Goal: Task Accomplishment & Management: Manage account settings

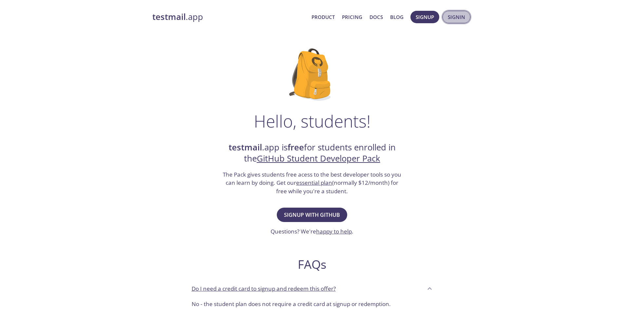
click at [457, 18] on span "Signin" at bounding box center [456, 17] width 17 height 9
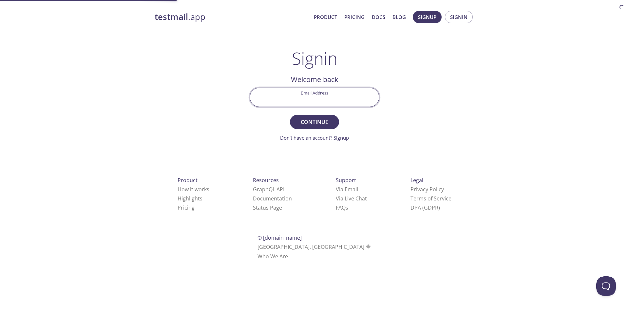
click at [336, 93] on input "Email Address" at bounding box center [314, 97] width 129 height 19
type input "[EMAIL_ADDRESS][DOMAIN_NAME]"
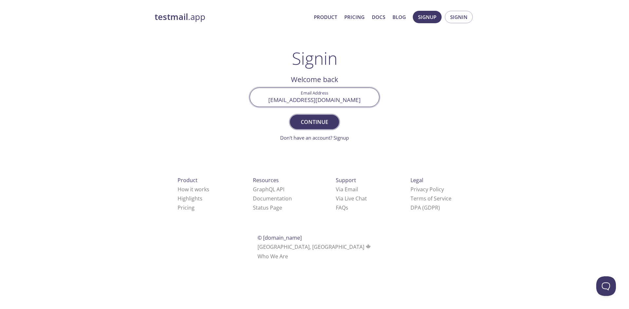
click at [313, 122] on span "Continue" at bounding box center [314, 122] width 35 height 9
click at [307, 94] on input "Signin Security Code" at bounding box center [314, 97] width 129 height 19
paste input "RX5BGAL"
type input "RX5BGAL"
click at [311, 121] on span "Signin" at bounding box center [314, 122] width 35 height 9
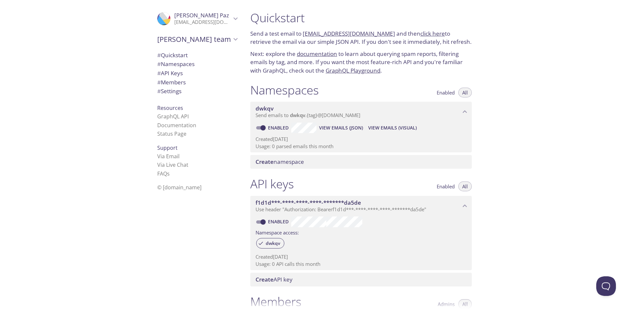
drag, startPoint x: 309, startPoint y: 93, endPoint x: 282, endPoint y: 91, distance: 27.6
click at [282, 91] on h1 "Namespaces" at bounding box center [284, 90] width 68 height 15
drag, startPoint x: 282, startPoint y: 91, endPoint x: 274, endPoint y: 92, distance: 8.6
click at [274, 92] on h1 "Namespaces" at bounding box center [284, 90] width 68 height 15
